Goal: Check status: Check status

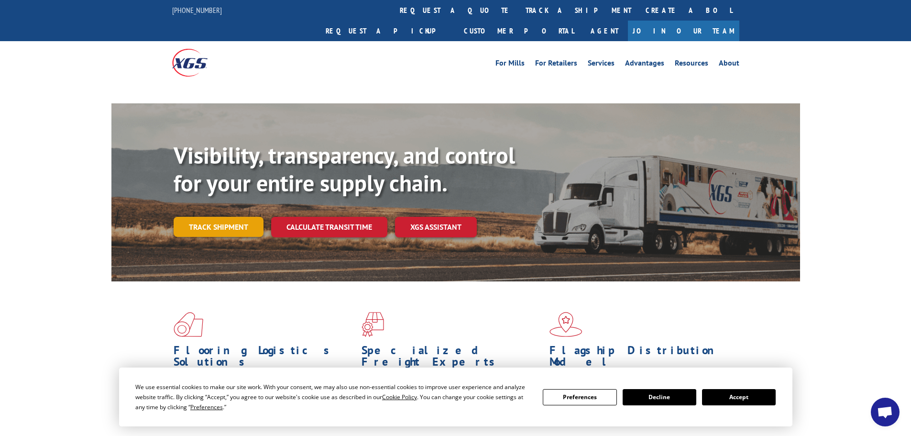
click at [204, 217] on link "Track shipment" at bounding box center [219, 227] width 90 height 20
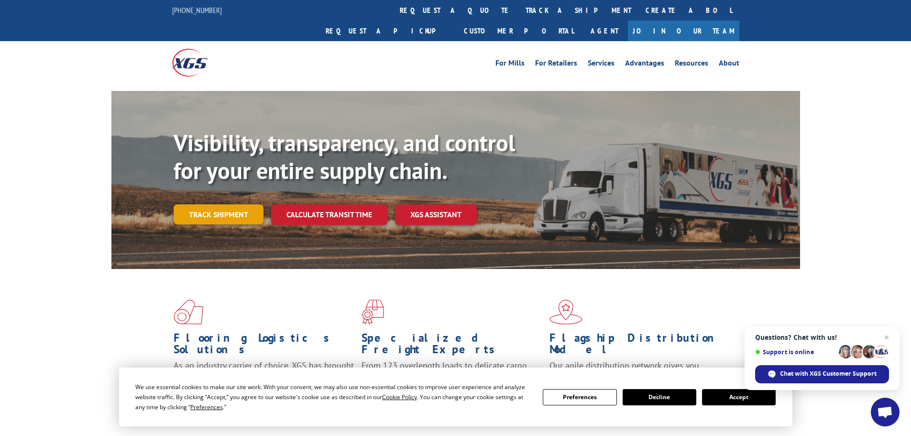
click at [237, 204] on link "Track shipment" at bounding box center [219, 214] width 90 height 20
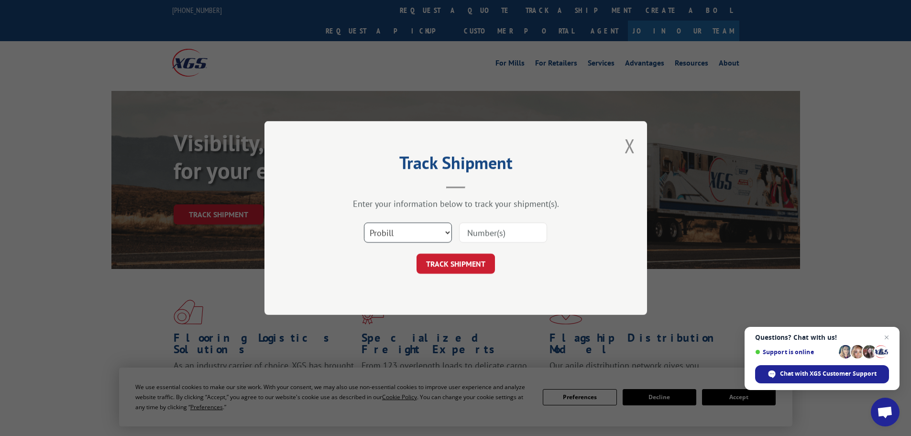
click at [393, 229] on select "Select category... Probill BOL PO" at bounding box center [408, 232] width 88 height 20
select select "bol"
click at [364, 222] on select "Select category... Probill BOL PO" at bounding box center [408, 232] width 88 height 20
click at [464, 234] on input at bounding box center [503, 232] width 88 height 20
paste input "5999145"
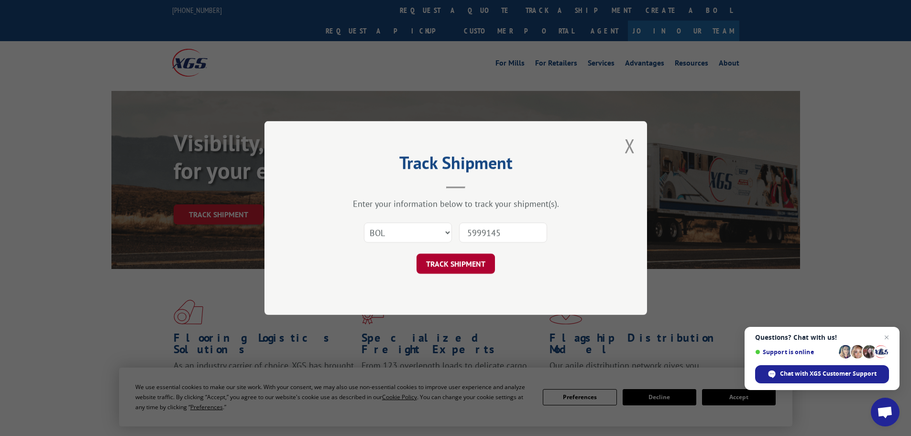
type input "5999145"
click at [479, 260] on button "TRACK SHIPMENT" at bounding box center [455, 263] width 78 height 20
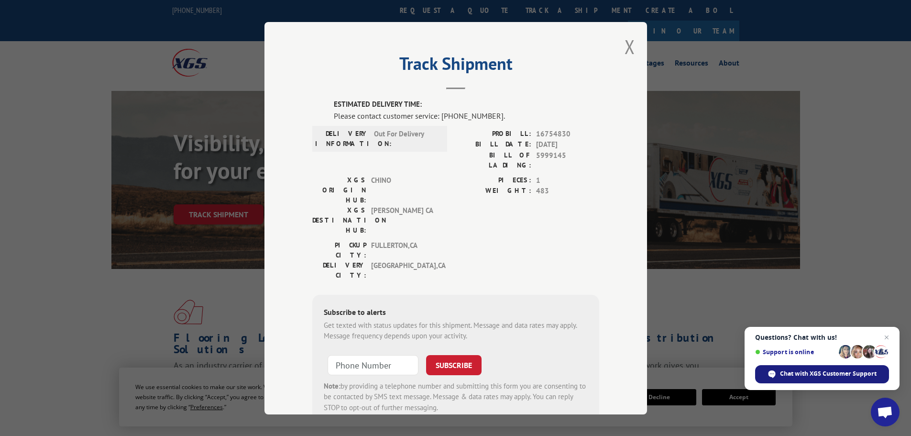
click at [813, 372] on span "Chat with XGS Customer Support" at bounding box center [828, 373] width 97 height 9
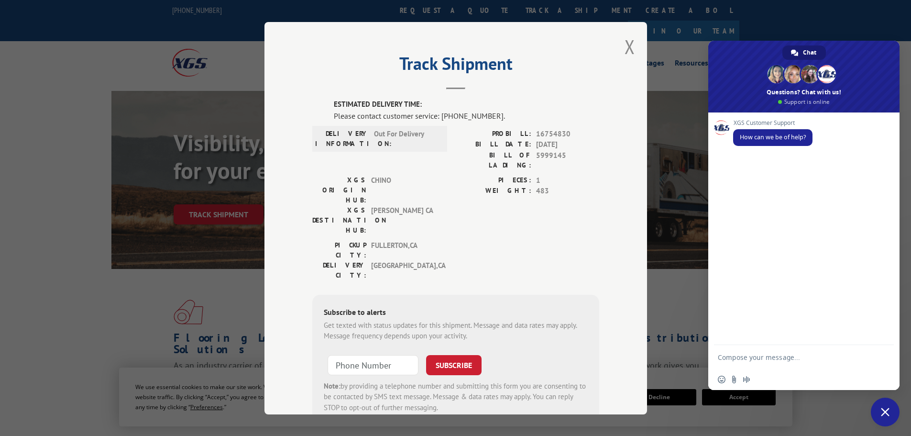
click at [745, 360] on textarea "Compose your message..." at bounding box center [794, 357] width 153 height 24
drag, startPoint x: 563, startPoint y: 155, endPoint x: 479, endPoint y: 159, distance: 84.3
click at [479, 159] on div "BILL OF LADING: 5999145" at bounding box center [527, 160] width 143 height 20
copy div "BILL OF LADING: 5999145"
click at [746, 357] on textarea "Compose your message..." at bounding box center [794, 357] width 153 height 24
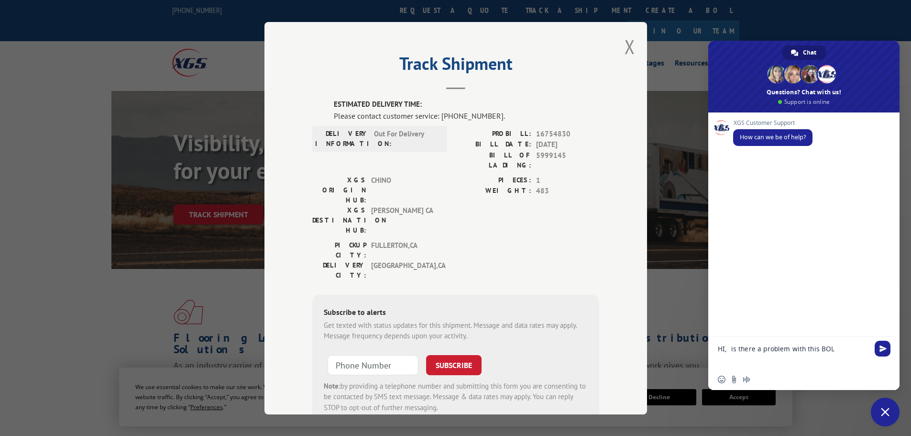
paste textarea "BILL OF LADING: 5999145"
drag, startPoint x: 831, startPoint y: 338, endPoint x: 837, endPoint y: 346, distance: 9.9
click at [837, 346] on textarea "HI, is there a problem with this [PERSON_NAME] OF LADING: 5999145" at bounding box center [794, 348] width 153 height 41
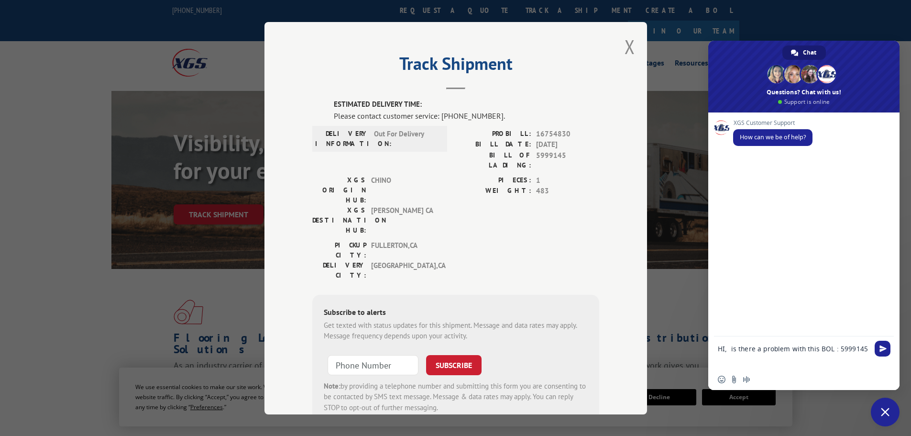
click at [863, 348] on textarea "HI, is there a problem with this BOL : 5999145" at bounding box center [794, 352] width 153 height 33
type textarea "HI, is there a problem with this BOL : 5999145? It has been in out for delivery…"
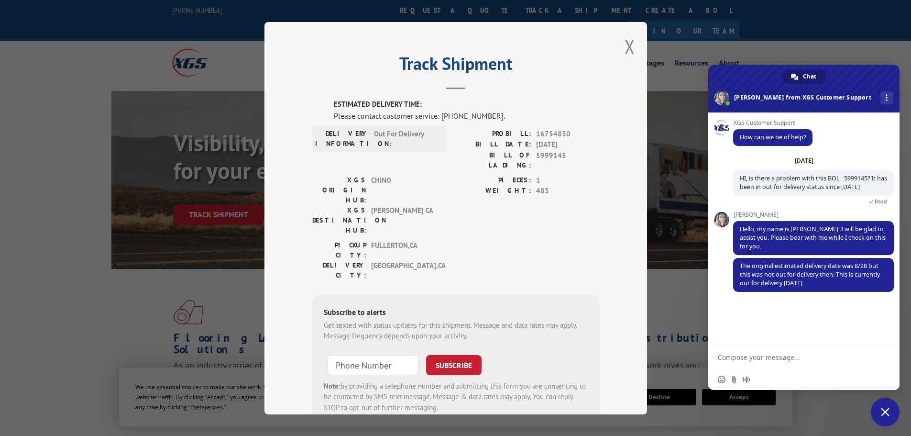
click at [749, 356] on textarea "Compose your message..." at bounding box center [794, 357] width 153 height 24
type textarea "ok I'll let our installers know, they're asking is all"
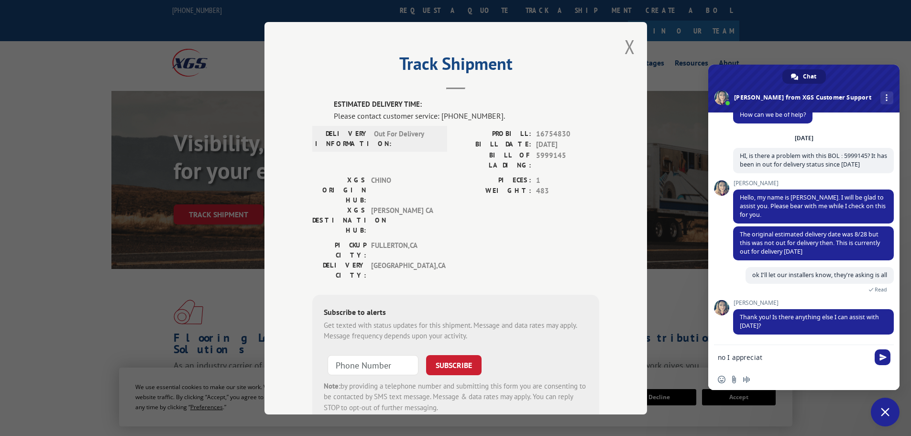
scroll to position [50, 0]
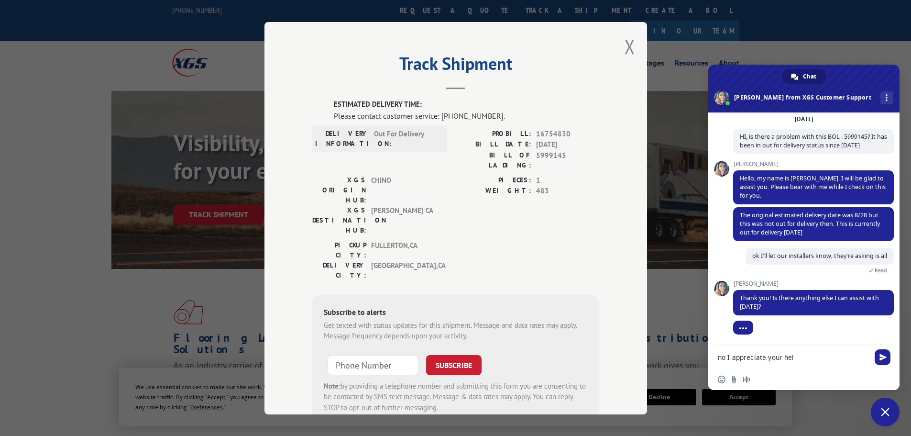
type textarea "no I appreciate your help"
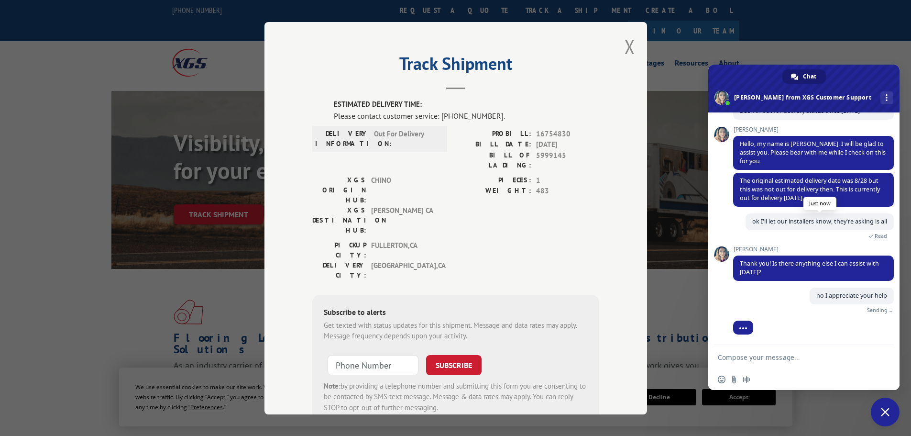
scroll to position [74, 0]
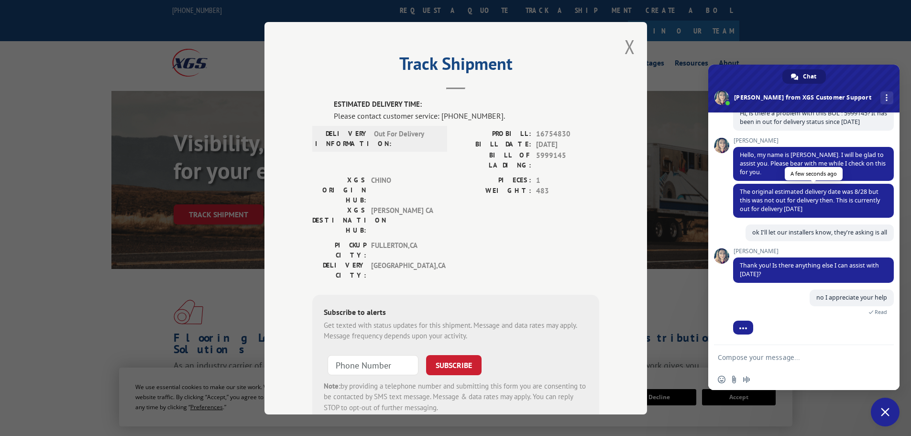
drag, startPoint x: 835, startPoint y: 210, endPoint x: 735, endPoint y: 194, distance: 101.8
click at [735, 194] on span "The original estimated delivery date was 8/28 but this was not out for delivery…" at bounding box center [813, 201] width 161 height 34
copy span "The original estimated delivery date was 8/28 but this was not out for delivery…"
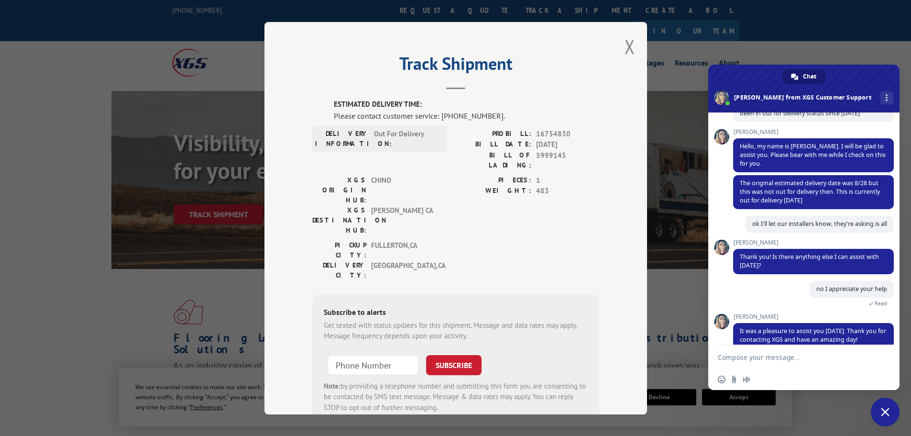
scroll to position [122, 0]
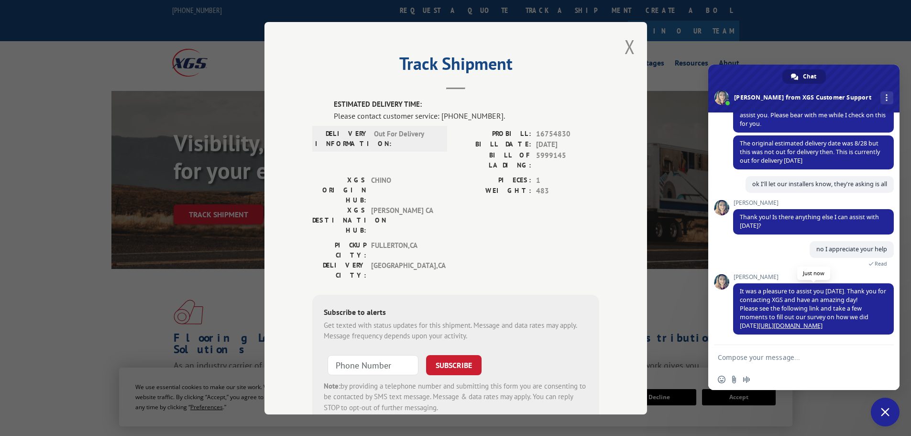
click at [796, 326] on link "[URL][DOMAIN_NAME]" at bounding box center [790, 325] width 64 height 8
click at [624, 45] on button "Close modal" at bounding box center [629, 46] width 11 height 25
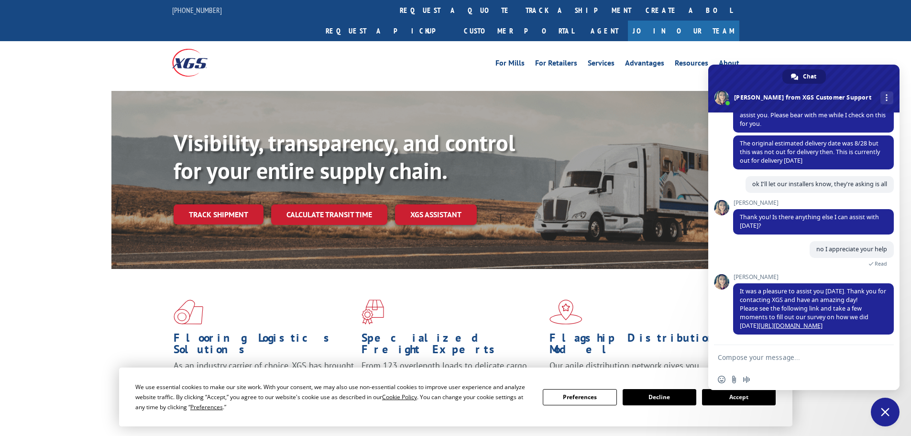
click at [884, 415] on span "Close chat" at bounding box center [885, 411] width 9 height 9
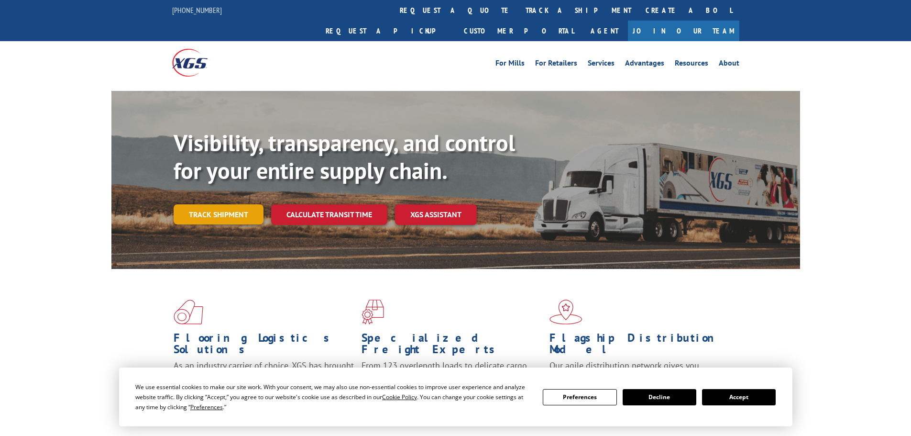
click at [223, 204] on link "Track shipment" at bounding box center [219, 214] width 90 height 20
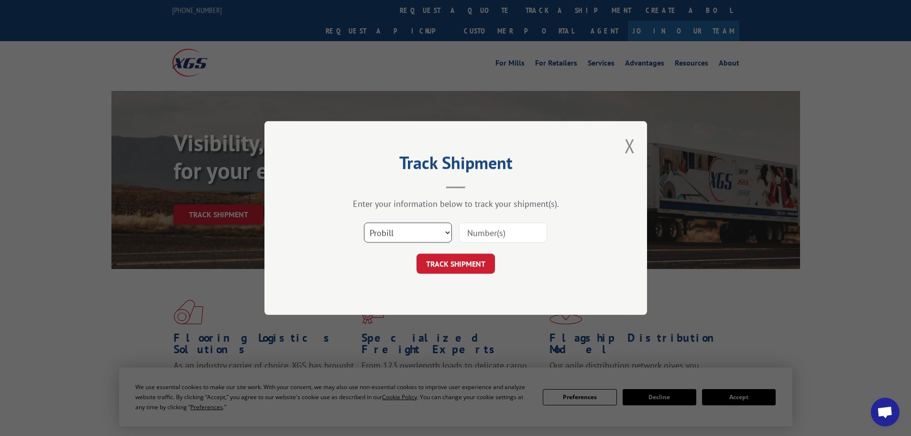
scroll to position [122, 0]
click at [415, 234] on select "Select category... Probill BOL PO" at bounding box center [408, 232] width 88 height 20
select select "bol"
click at [364, 222] on select "Select category... Probill BOL PO" at bounding box center [408, 232] width 88 height 20
click at [467, 235] on input at bounding box center [503, 232] width 88 height 20
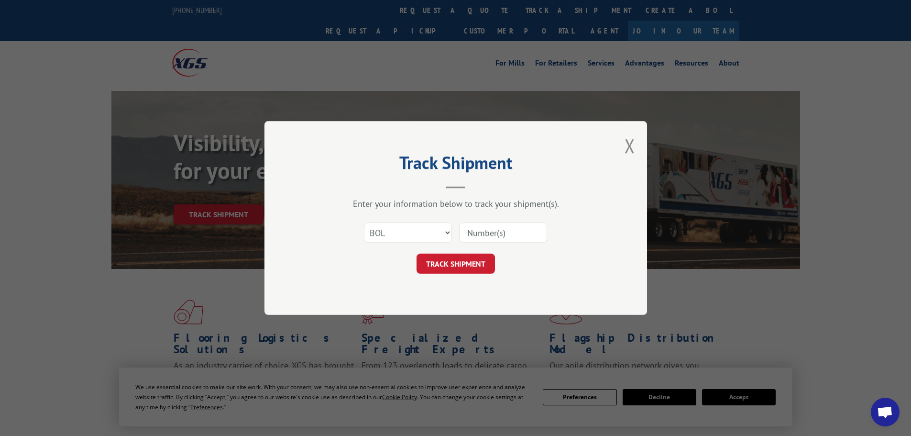
paste input "5089304"
type input "5089304"
click at [463, 265] on button "TRACK SHIPMENT" at bounding box center [455, 263] width 78 height 20
